Goal: Information Seeking & Learning: Learn about a topic

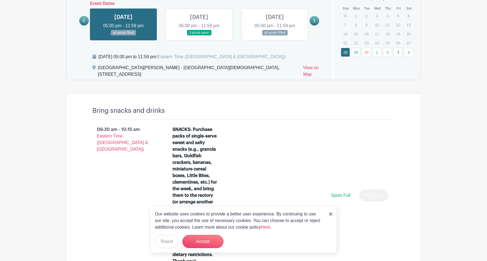
scroll to position [337, 0]
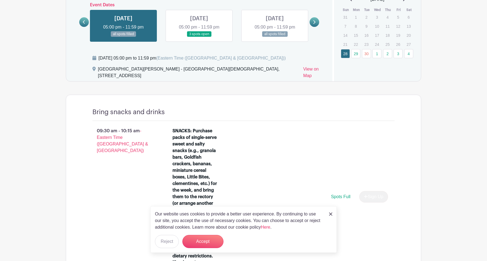
click at [199, 37] on link at bounding box center [199, 37] width 0 height 0
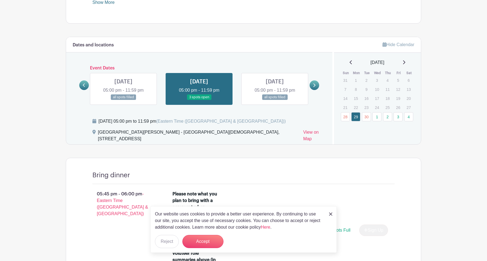
scroll to position [275, 0]
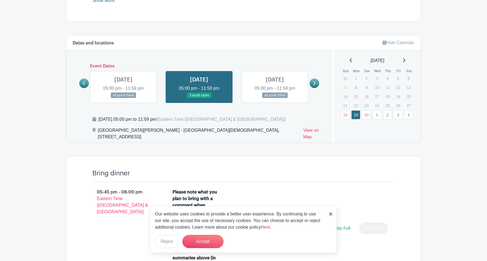
click at [313, 83] on icon at bounding box center [314, 83] width 2 height 4
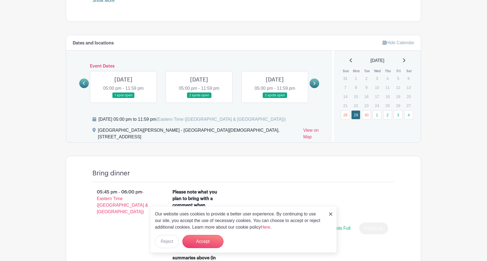
click at [84, 81] on icon at bounding box center [84, 83] width 2 height 4
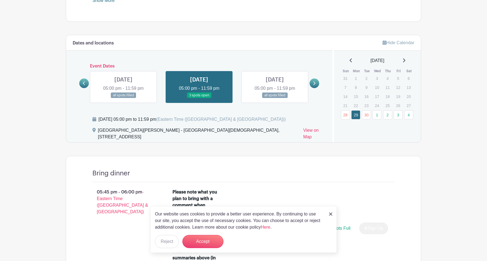
click at [275, 98] on link at bounding box center [275, 98] width 0 height 0
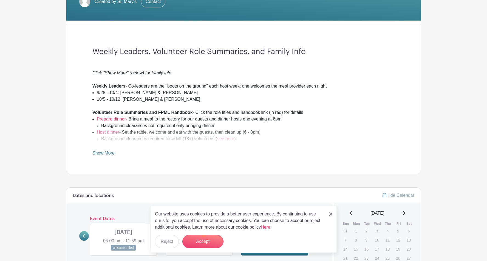
scroll to position [136, 0]
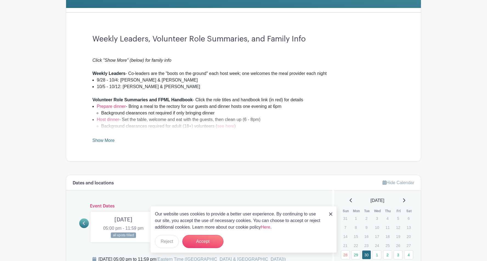
click at [99, 142] on link "Show More" at bounding box center [103, 141] width 22 height 7
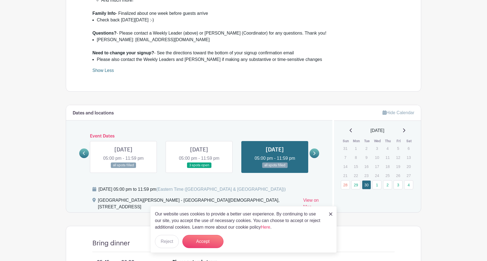
scroll to position [342, 0]
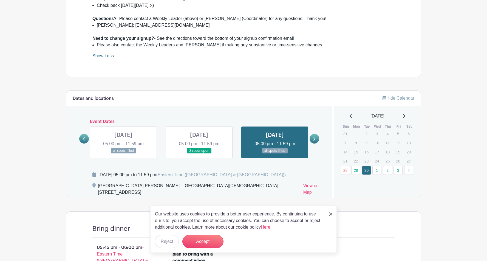
click at [199, 154] on link at bounding box center [199, 154] width 0 height 0
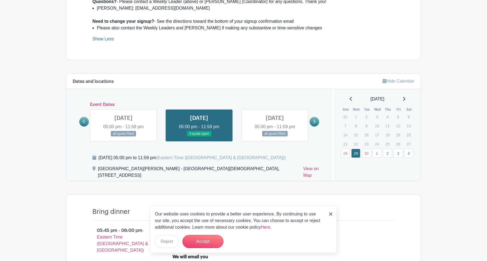
scroll to position [388, 0]
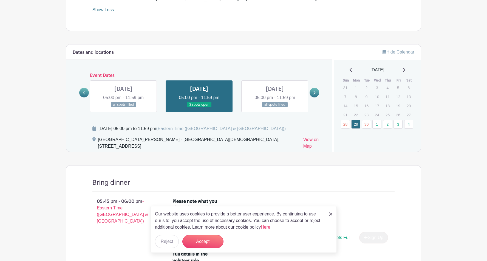
click at [318, 93] on link at bounding box center [315, 93] width 10 height 10
